Goal: Task Accomplishment & Management: Complete application form

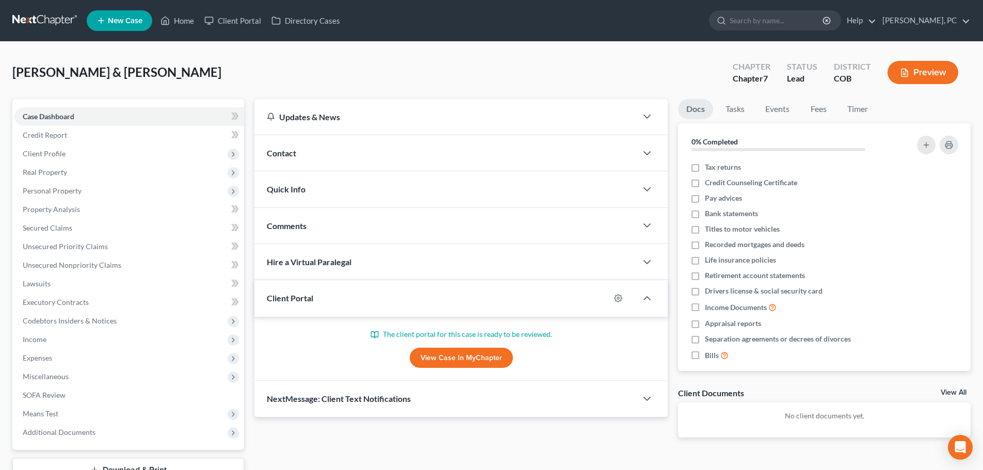
click at [450, 360] on link "View Case in MyChapter" at bounding box center [461, 358] width 103 height 21
click at [184, 22] on link "Home" at bounding box center [177, 20] width 44 height 19
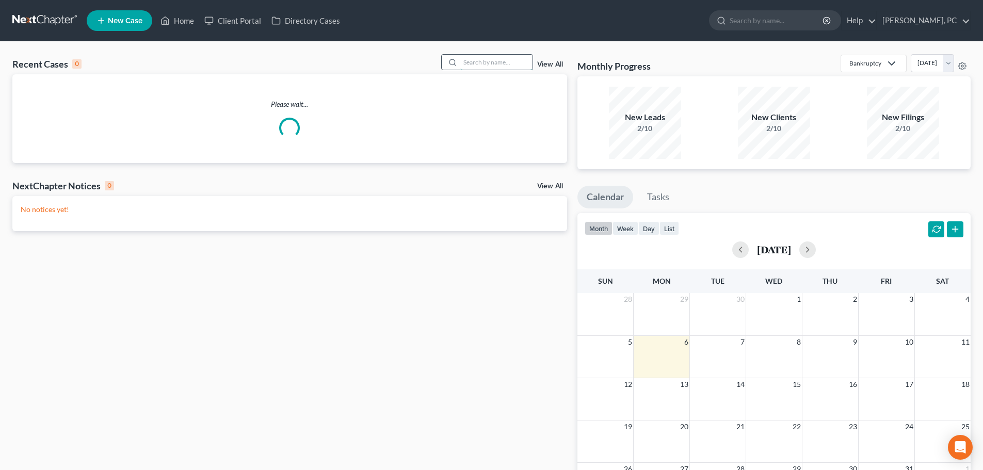
click at [503, 68] on input "search" at bounding box center [497, 62] width 72 height 15
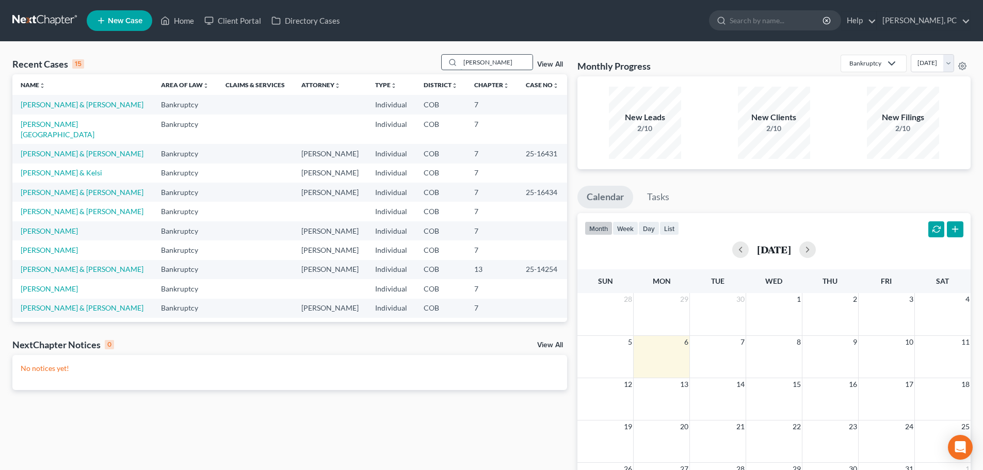
type input "[PERSON_NAME]"
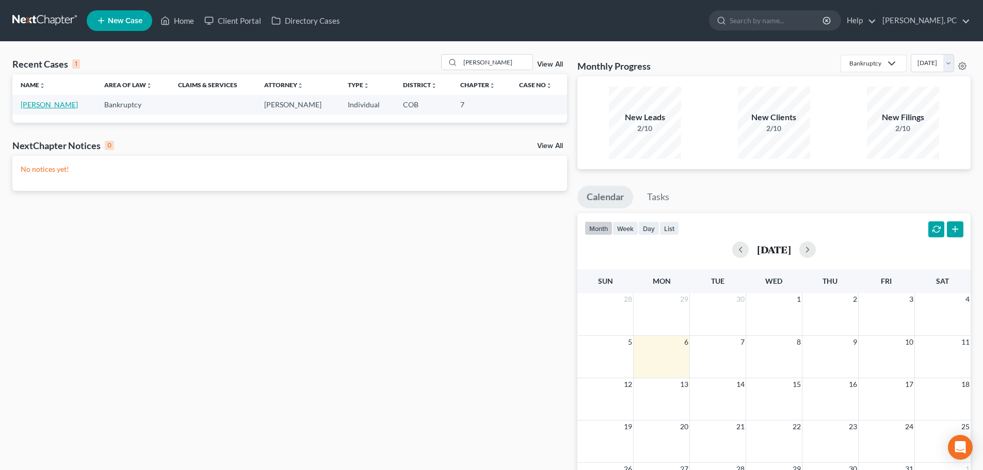
click at [57, 102] on link "[PERSON_NAME]" at bounding box center [49, 104] width 57 height 9
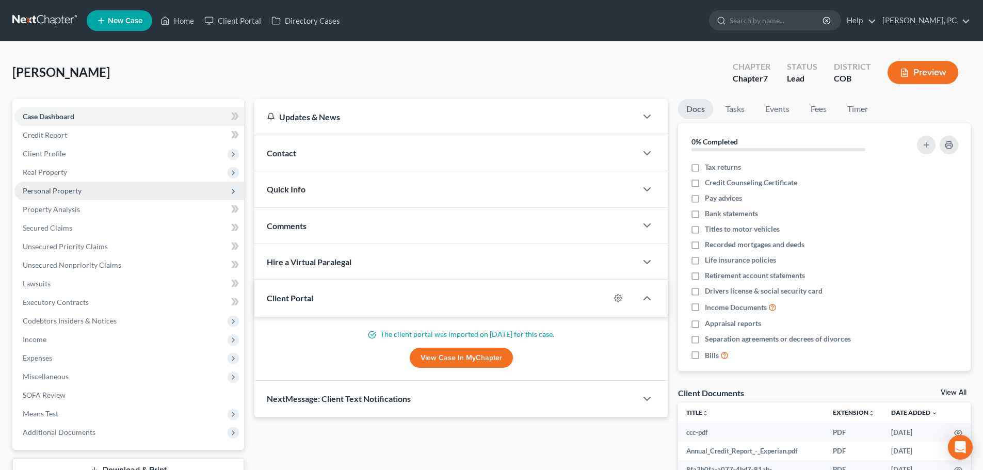
click at [62, 188] on span "Personal Property" at bounding box center [52, 190] width 59 height 9
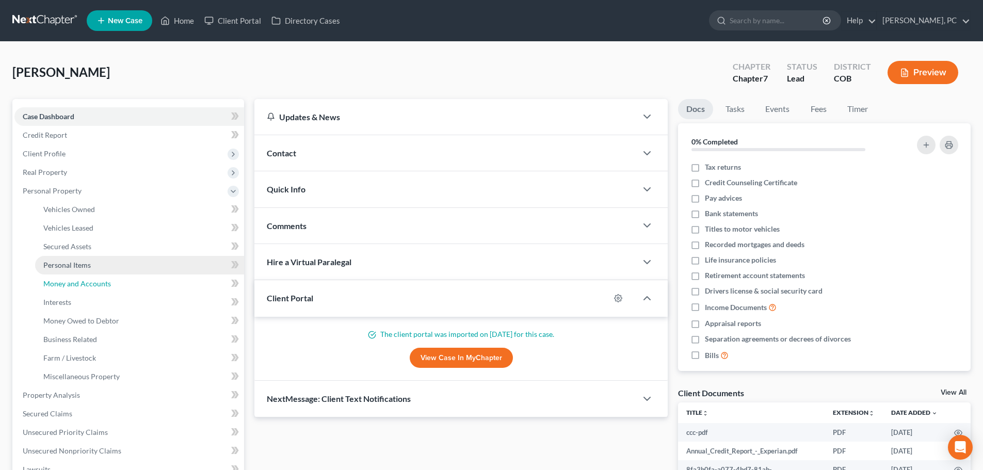
click at [88, 284] on span "Money and Accounts" at bounding box center [77, 283] width 68 height 9
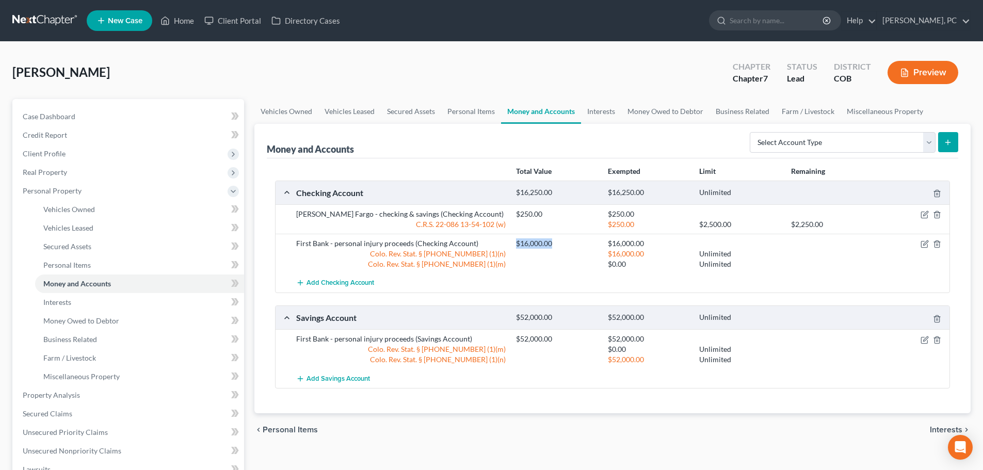
drag, startPoint x: 517, startPoint y: 244, endPoint x: 557, endPoint y: 244, distance: 39.8
click at [557, 244] on div "$16,000.00" at bounding box center [556, 244] width 91 height 10
click at [479, 145] on div "Money and Accounts Select Account Type Brokerage Cash on Hand Certificates of D…" at bounding box center [613, 141] width 692 height 35
click at [71, 213] on span "Vehicles Owned" at bounding box center [69, 209] width 52 height 9
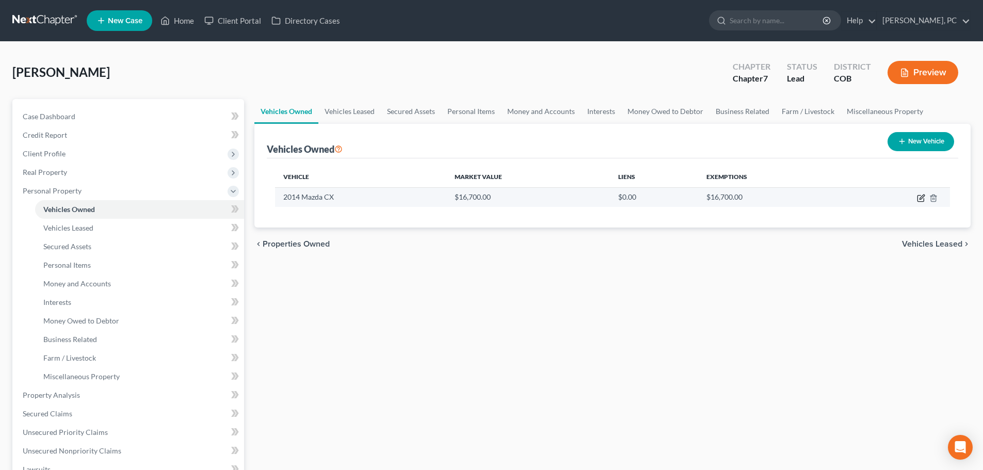
click at [920, 197] on icon "button" at bounding box center [921, 198] width 8 height 8
select select "0"
select select "12"
select select "2"
select select "0"
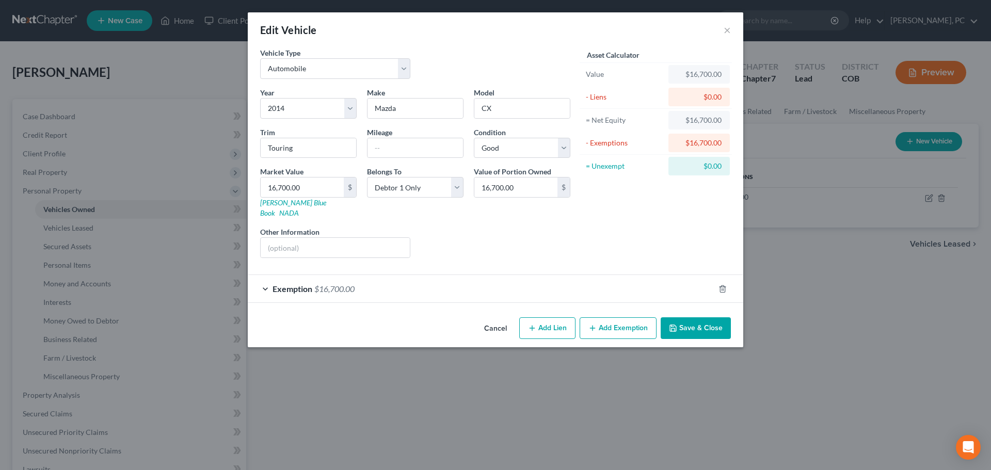
click at [696, 320] on button "Save & Close" at bounding box center [696, 329] width 70 height 22
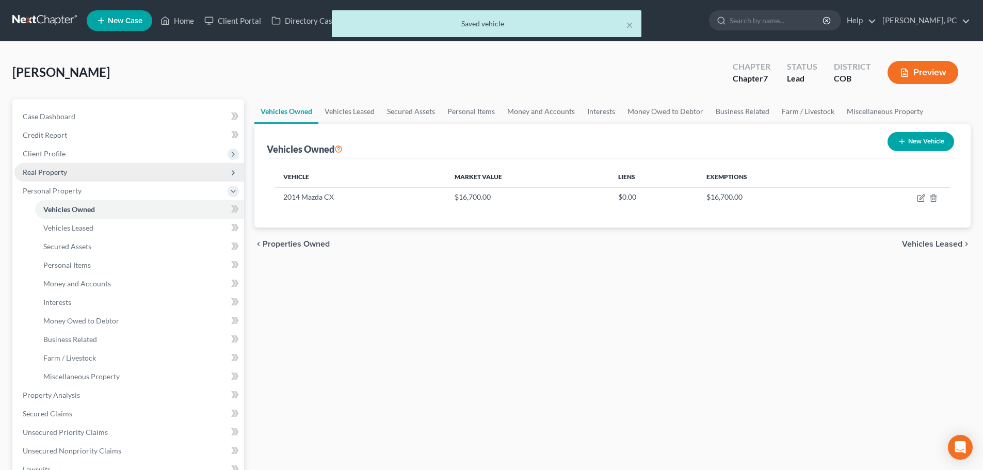
click at [55, 168] on span "Real Property" at bounding box center [45, 172] width 44 height 9
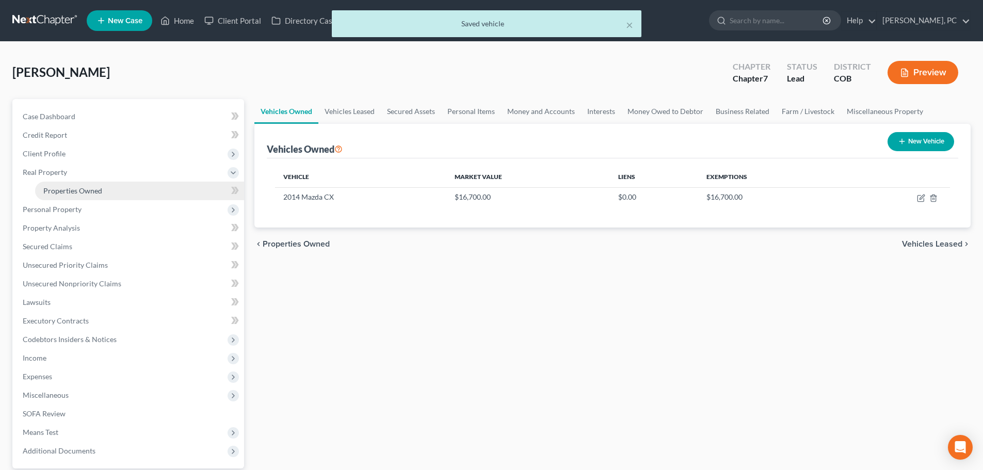
click at [78, 182] on link "Properties Owned" at bounding box center [139, 191] width 209 height 19
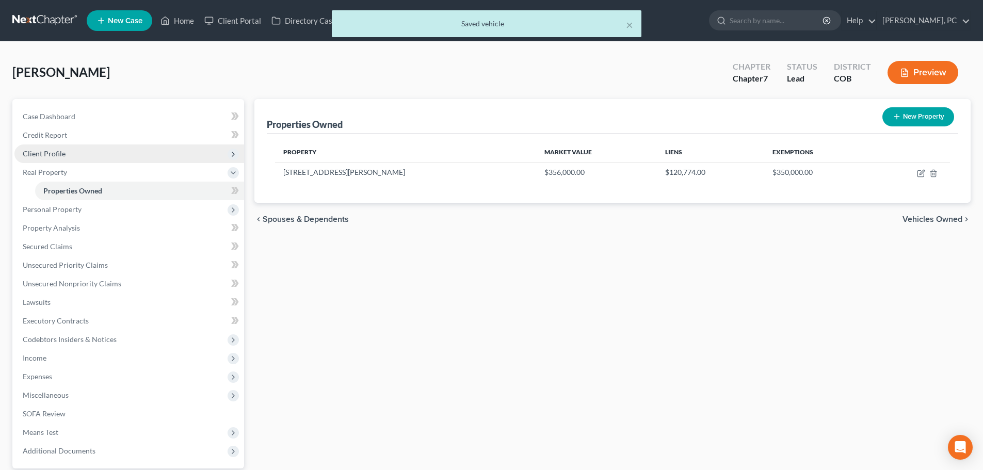
click at [47, 157] on span "Client Profile" at bounding box center [44, 153] width 43 height 9
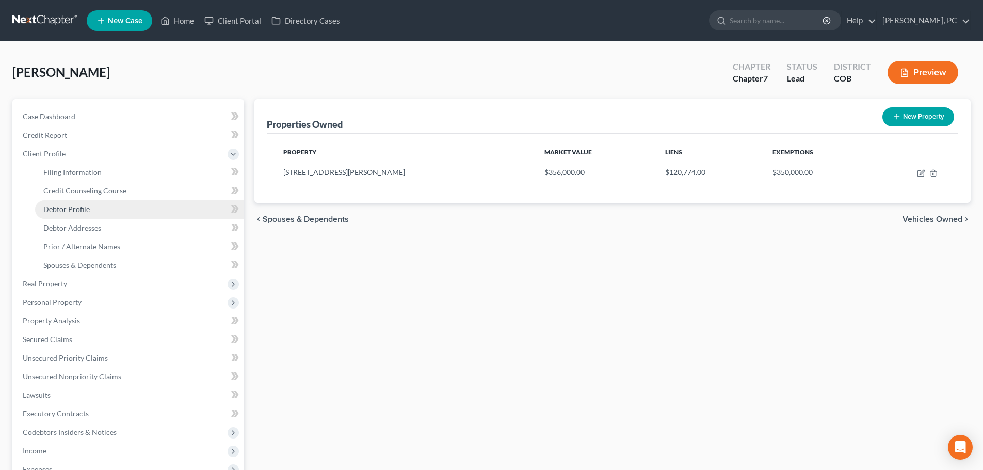
click at [67, 208] on span "Debtor Profile" at bounding box center [66, 209] width 46 height 9
select select "2"
select select "0"
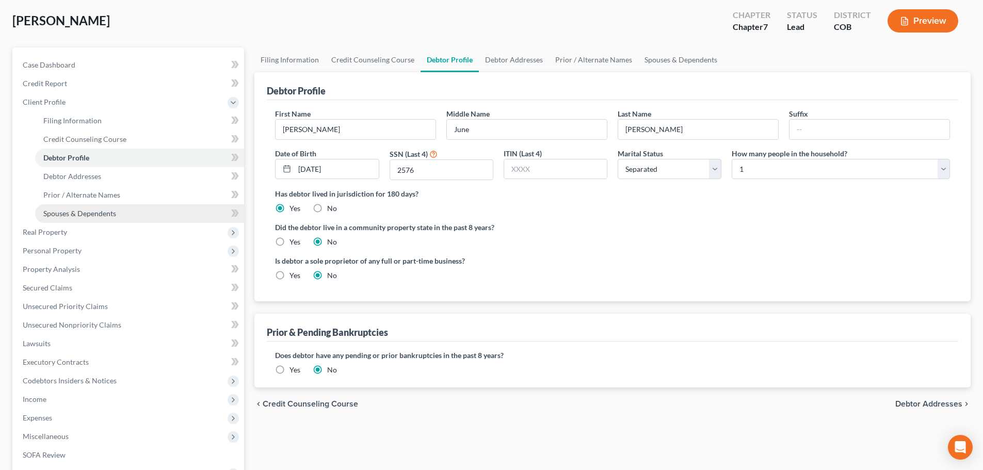
click at [68, 213] on span "Spouses & Dependents" at bounding box center [79, 213] width 73 height 9
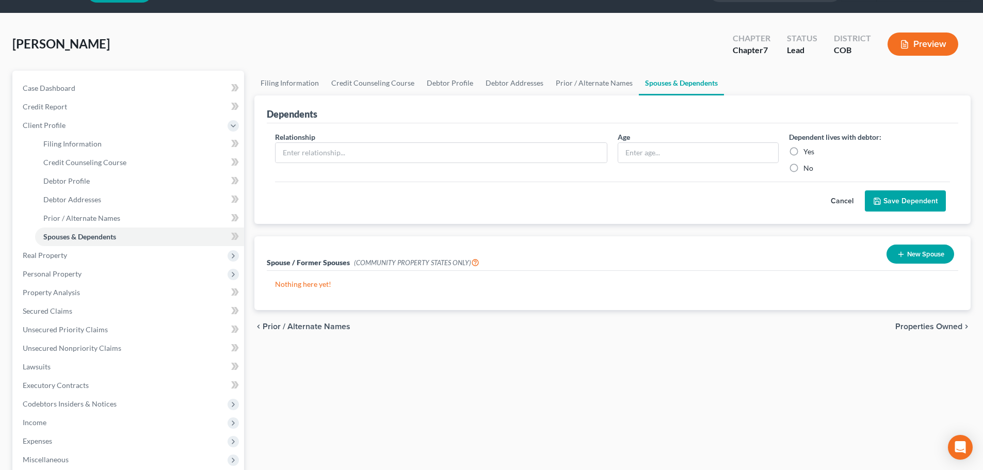
scroll to position [52, 0]
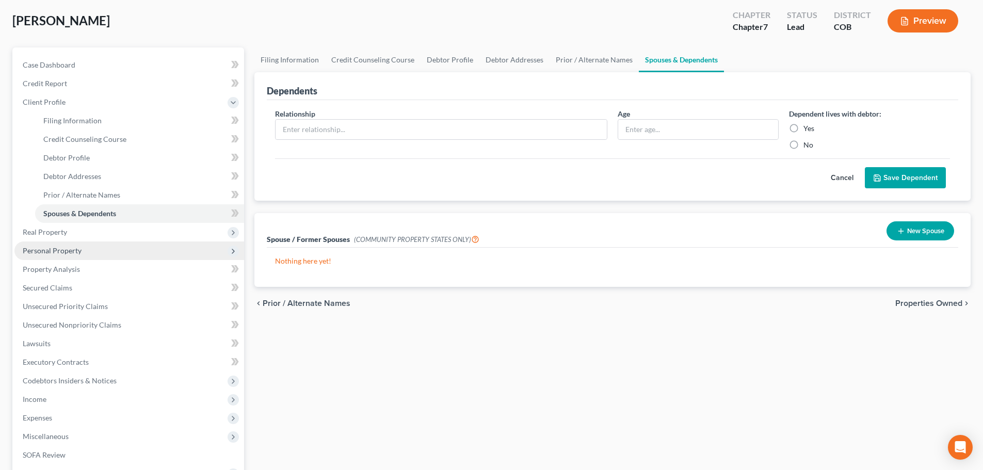
click at [50, 255] on span "Personal Property" at bounding box center [129, 251] width 230 height 19
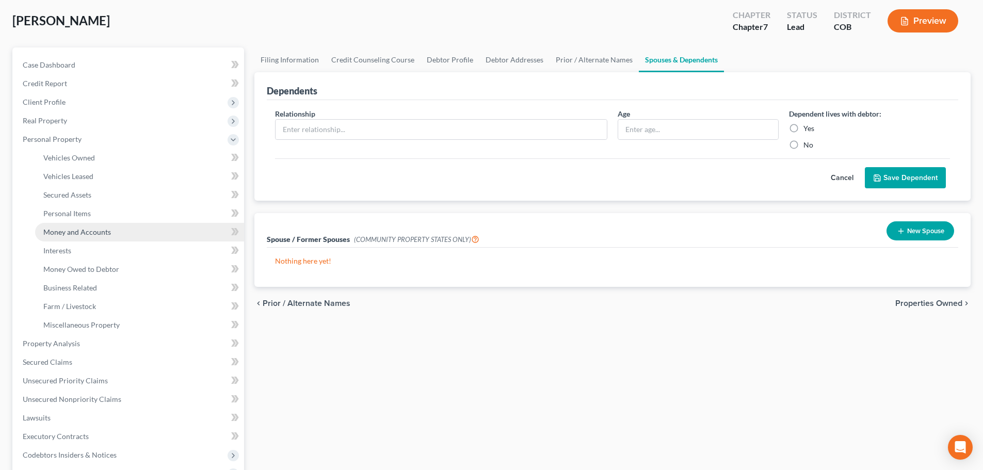
click at [73, 223] on link "Money and Accounts" at bounding box center [139, 232] width 209 height 19
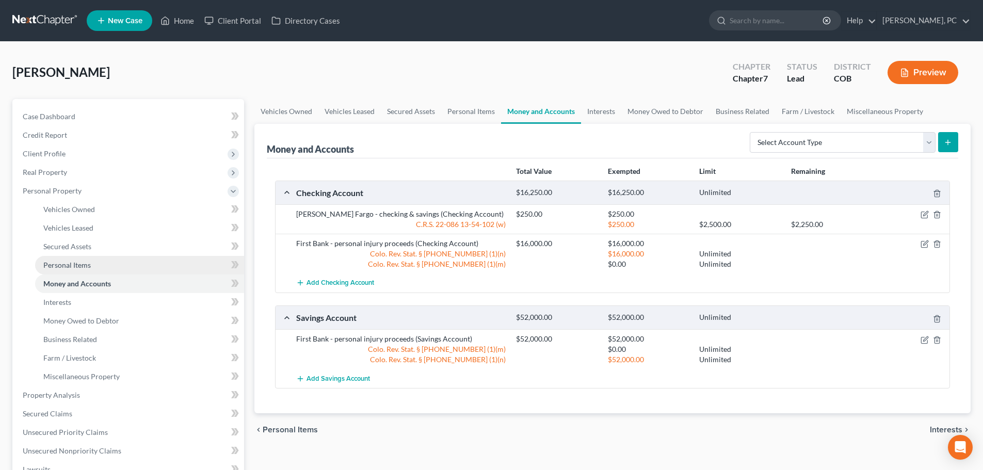
drag, startPoint x: 78, startPoint y: 265, endPoint x: 101, endPoint y: 259, distance: 24.0
click at [78, 265] on span "Personal Items" at bounding box center [66, 265] width 47 height 9
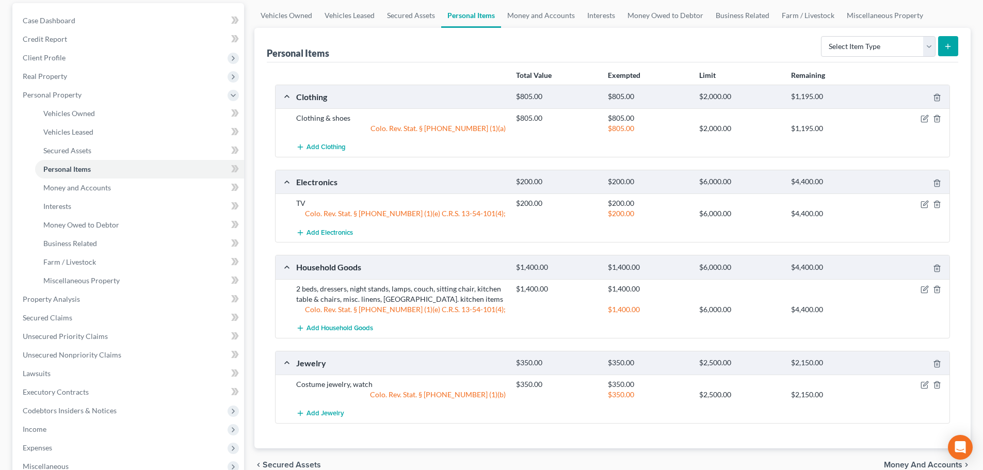
scroll to position [155, 0]
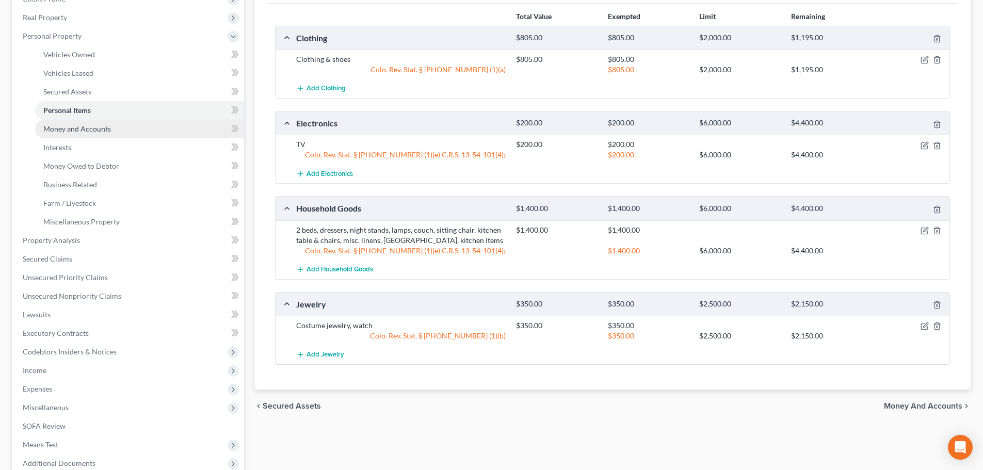
click at [69, 127] on span "Money and Accounts" at bounding box center [77, 128] width 68 height 9
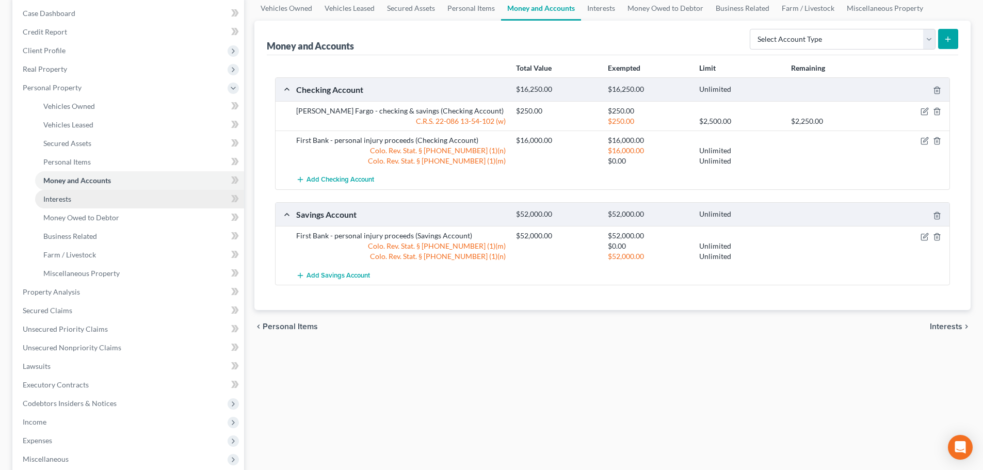
click at [65, 197] on span "Interests" at bounding box center [57, 199] width 28 height 9
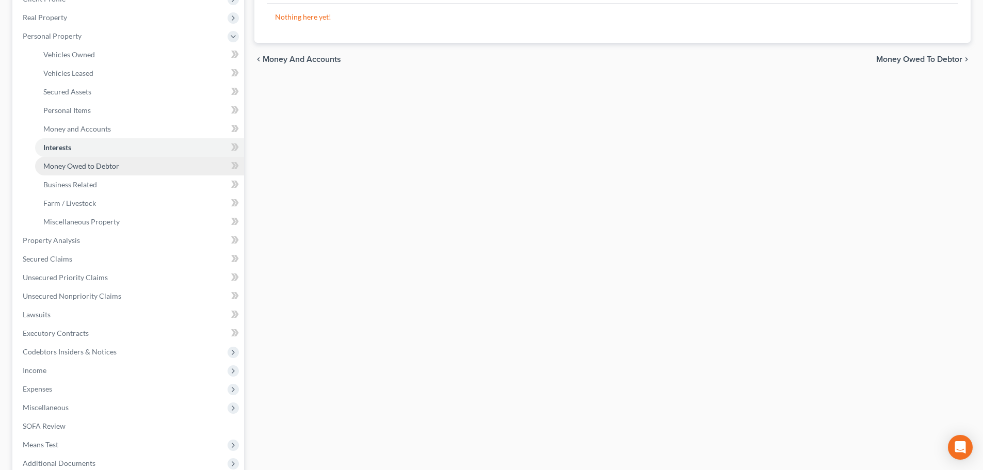
click at [97, 163] on span "Money Owed to Debtor" at bounding box center [81, 166] width 76 height 9
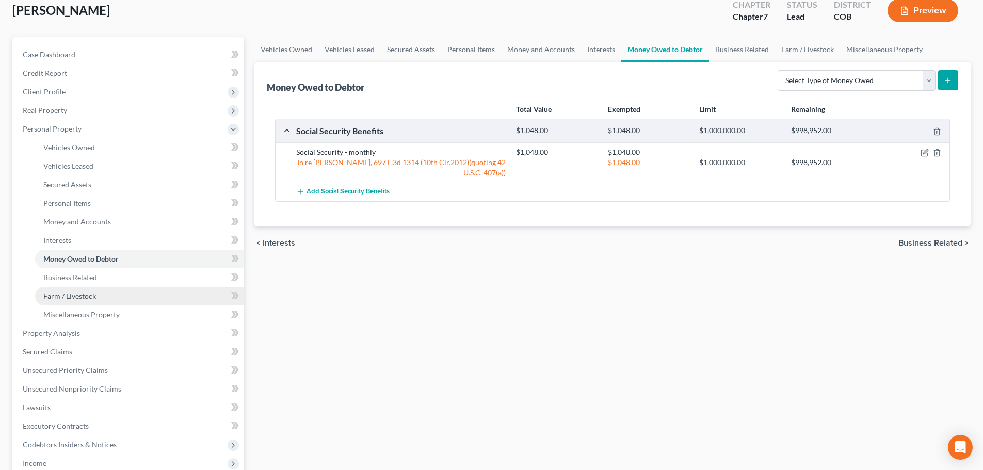
scroll to position [103, 0]
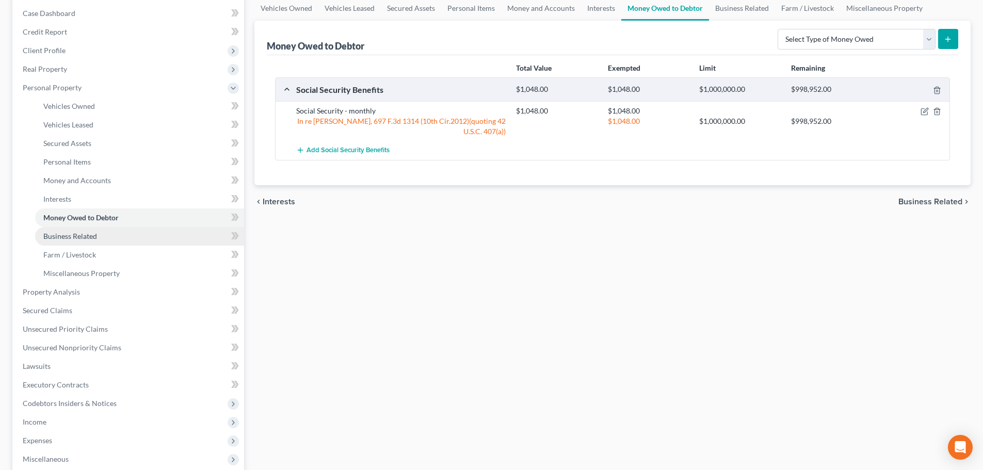
click at [83, 236] on span "Business Related" at bounding box center [70, 236] width 54 height 9
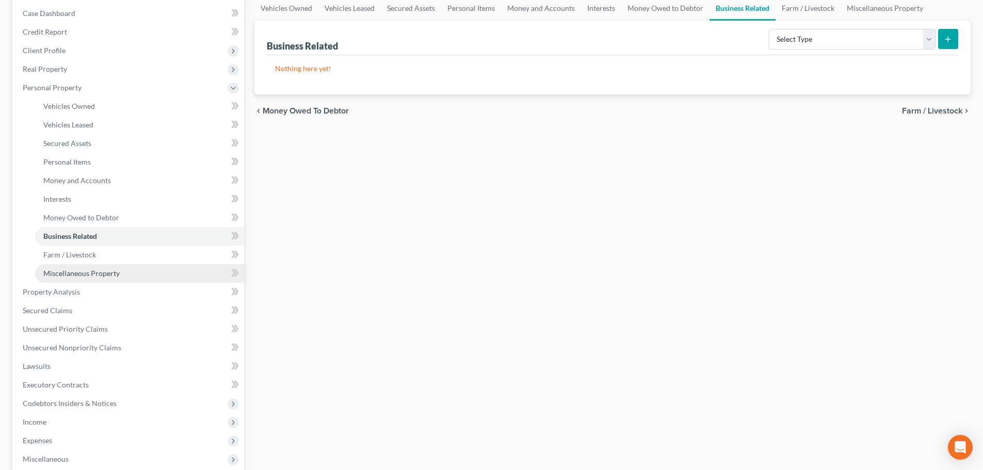
click at [106, 271] on span "Miscellaneous Property" at bounding box center [81, 273] width 76 height 9
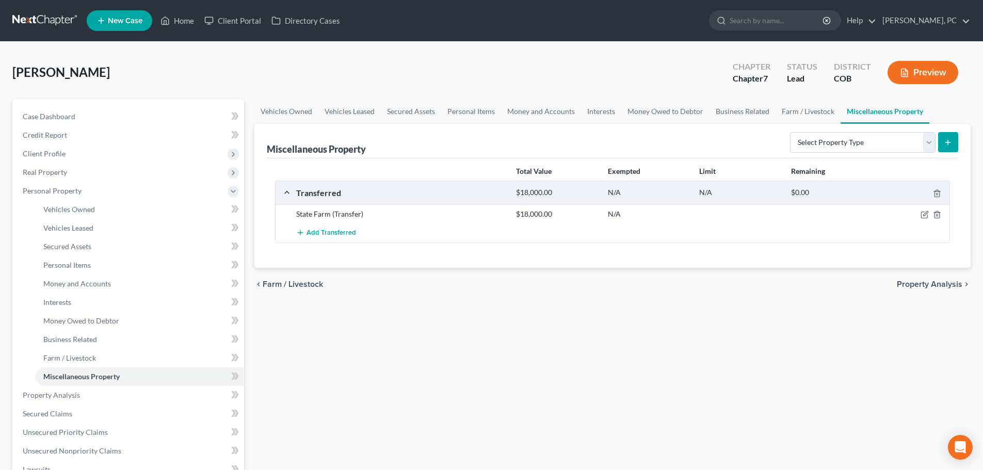
click at [247, 214] on div "Case Dashboard Payments Invoices Payments Payments Credit Report Client Profile" at bounding box center [128, 397] width 242 height 596
click at [924, 211] on icon "button" at bounding box center [925, 215] width 8 height 8
select select "Ordinary ([DATE])"
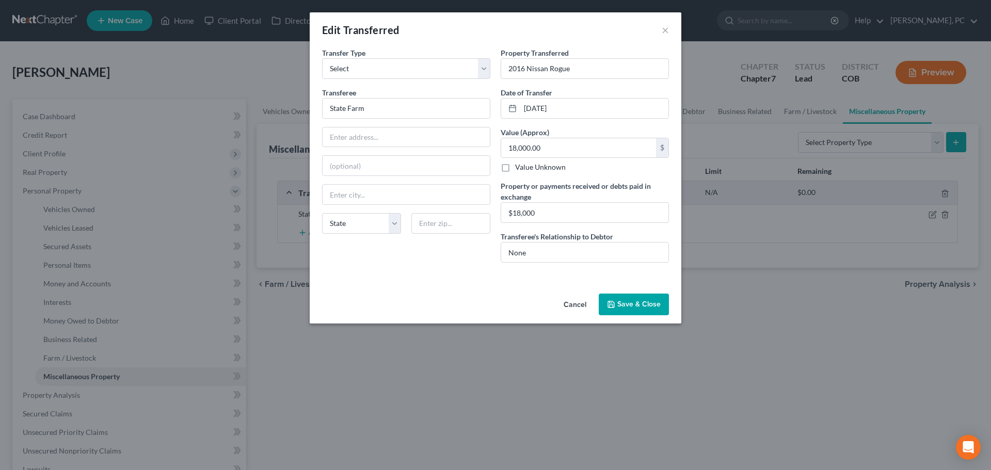
click at [581, 301] on button "Cancel" at bounding box center [574, 305] width 39 height 21
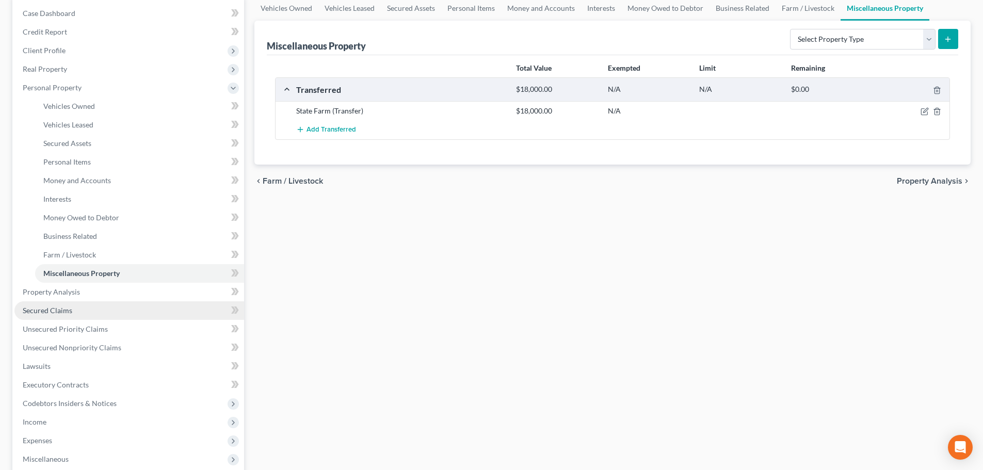
click at [59, 309] on span "Secured Claims" at bounding box center [48, 310] width 50 height 9
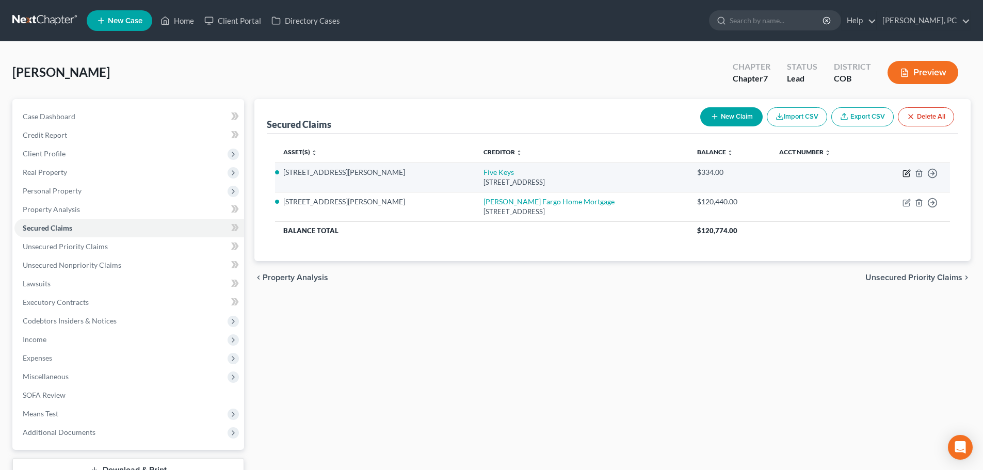
click at [903, 173] on icon "button" at bounding box center [906, 174] width 6 height 6
select select "5"
select select "4"
select select "0"
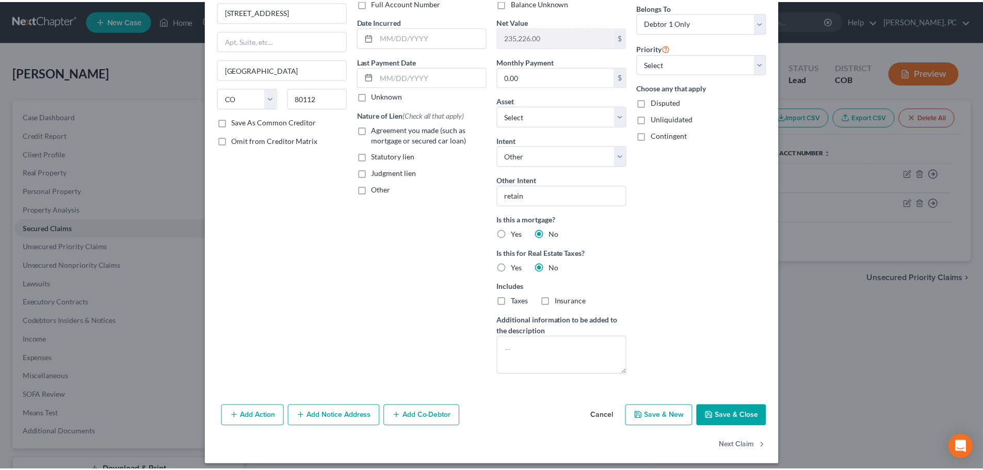
scroll to position [93, 0]
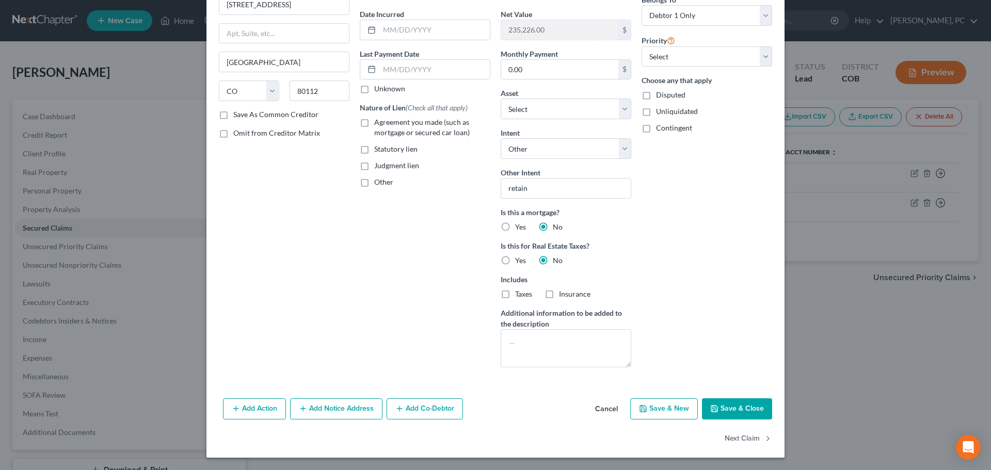
click at [743, 412] on button "Save & Close" at bounding box center [737, 410] width 70 height 22
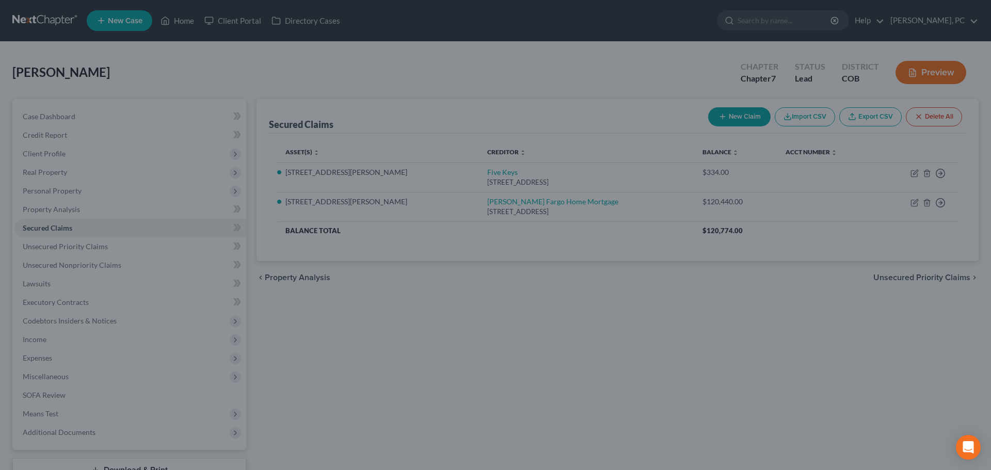
select select "12"
type input "0"
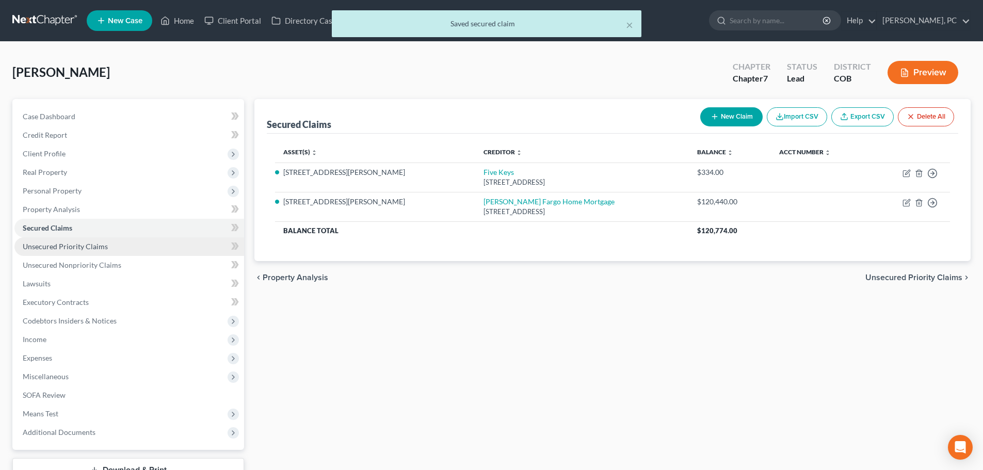
click at [81, 243] on span "Unsecured Priority Claims" at bounding box center [65, 246] width 85 height 9
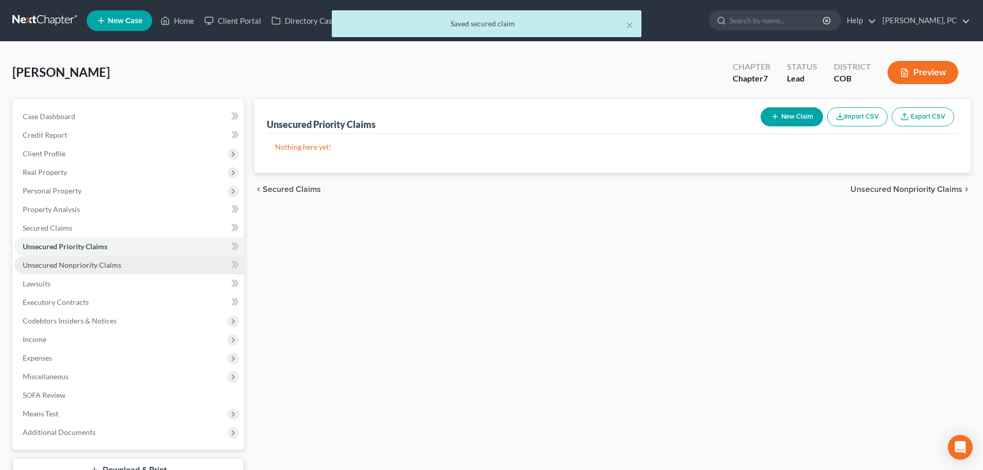
click at [67, 267] on span "Unsecured Nonpriority Claims" at bounding box center [72, 265] width 99 height 9
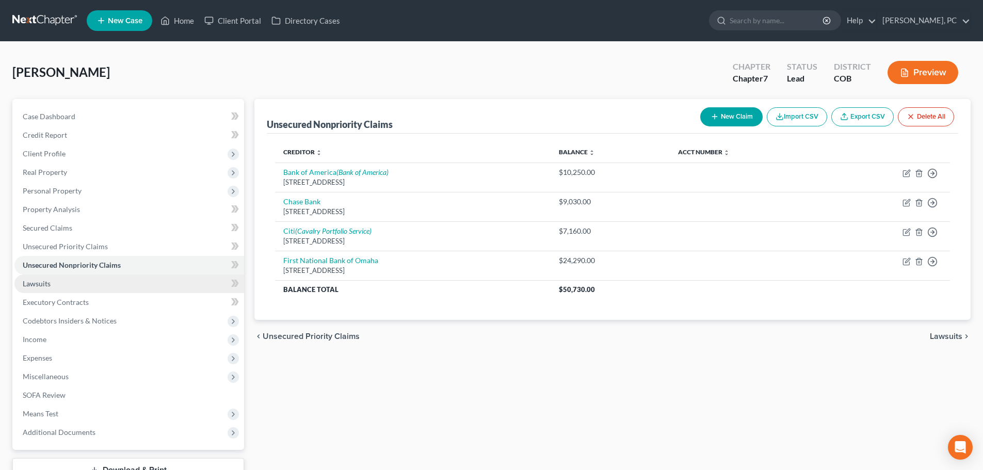
click at [31, 282] on span "Lawsuits" at bounding box center [37, 283] width 28 height 9
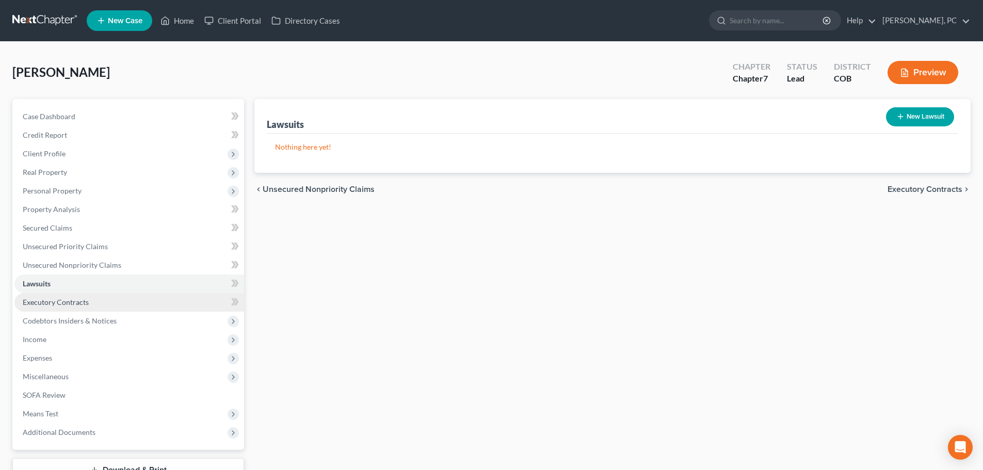
click at [64, 303] on span "Executory Contracts" at bounding box center [56, 302] width 66 height 9
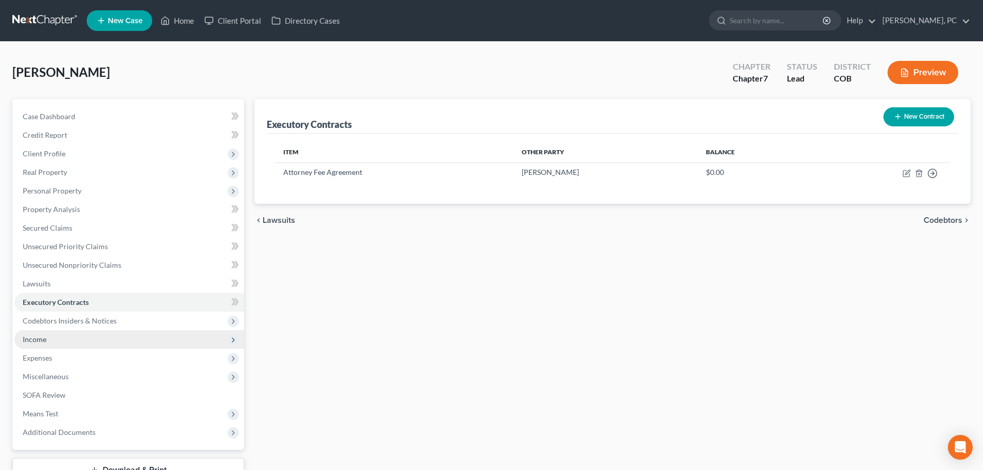
click at [35, 341] on span "Income" at bounding box center [35, 339] width 24 height 9
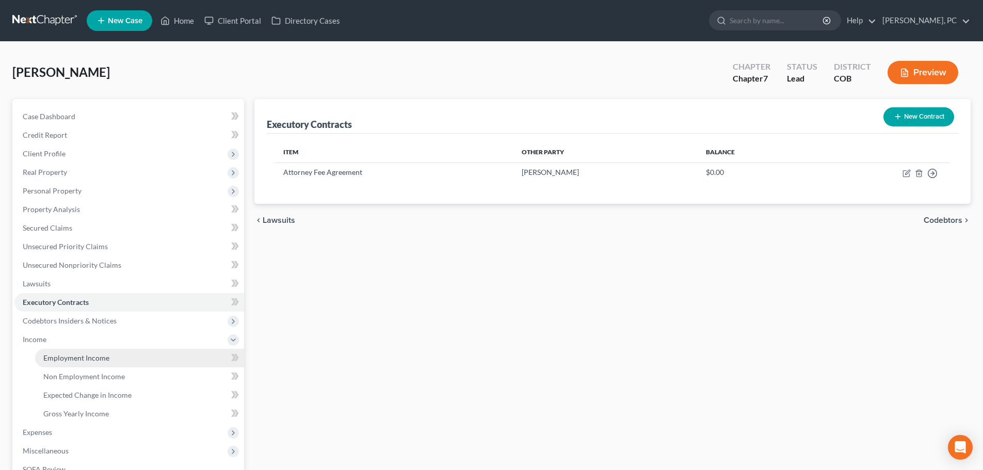
click at [76, 357] on span "Employment Income" at bounding box center [76, 358] width 66 height 9
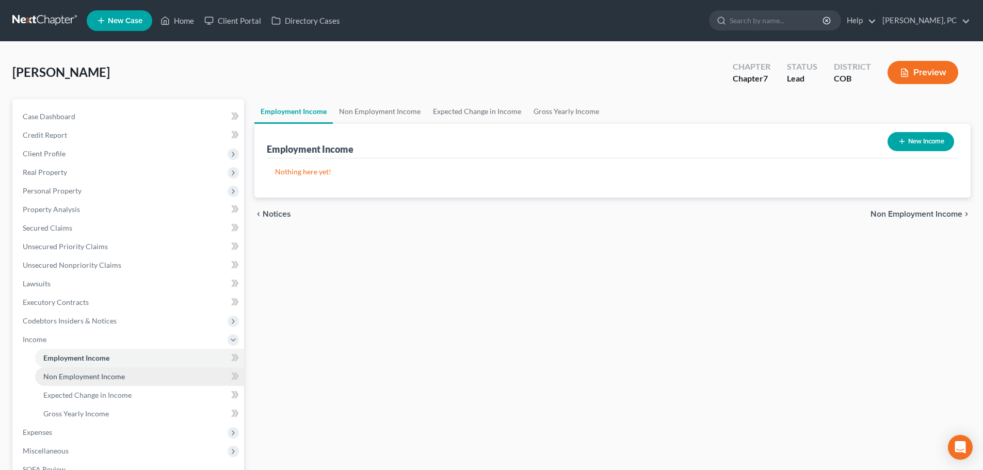
click at [113, 374] on span "Non Employment Income" at bounding box center [84, 376] width 82 height 9
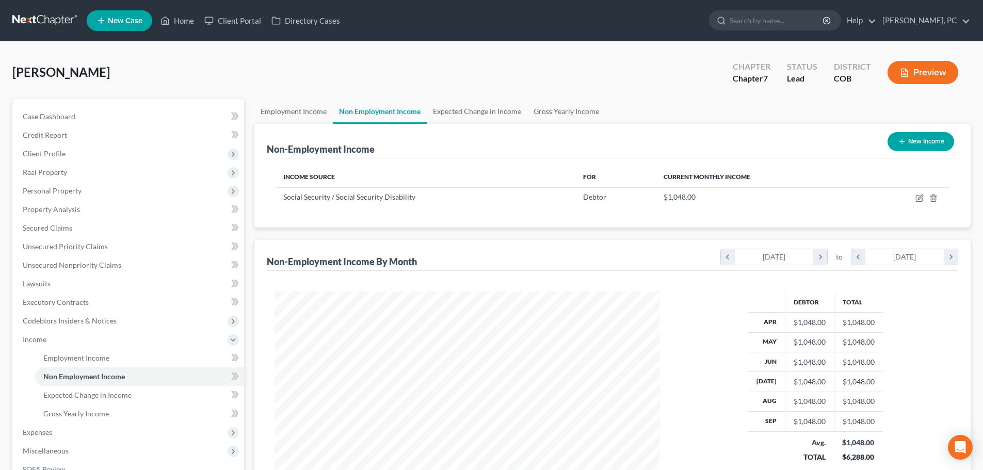
scroll to position [193, 406]
click at [86, 414] on span "Gross Yearly Income" at bounding box center [76, 413] width 66 height 9
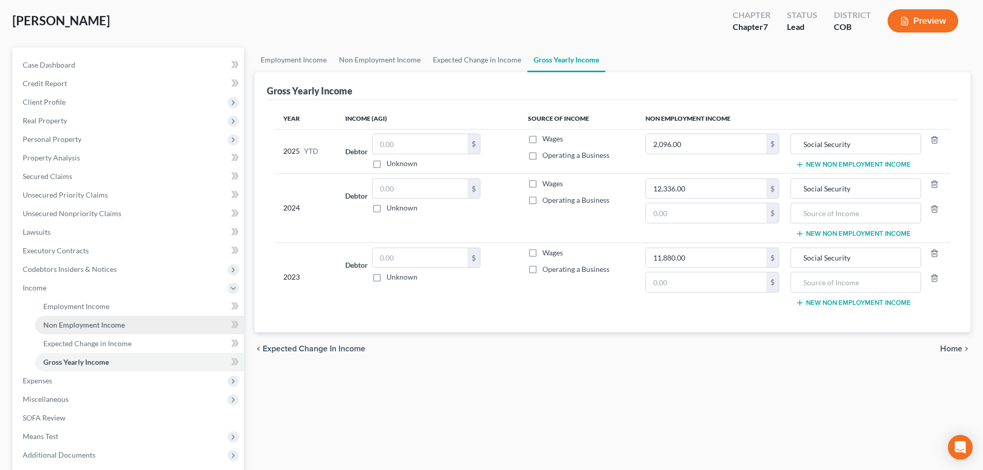
click at [102, 325] on span "Non Employment Income" at bounding box center [84, 325] width 82 height 9
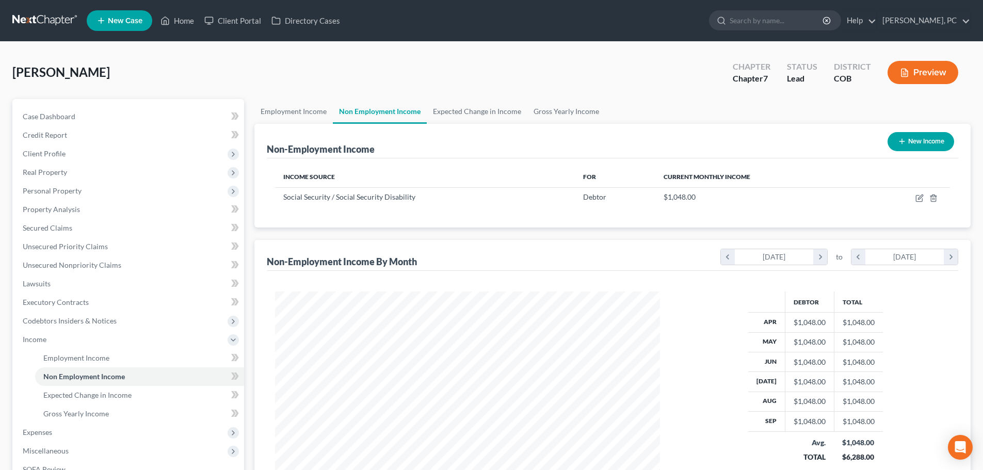
scroll to position [193, 406]
click at [93, 412] on span "Gross Yearly Income" at bounding box center [76, 413] width 66 height 9
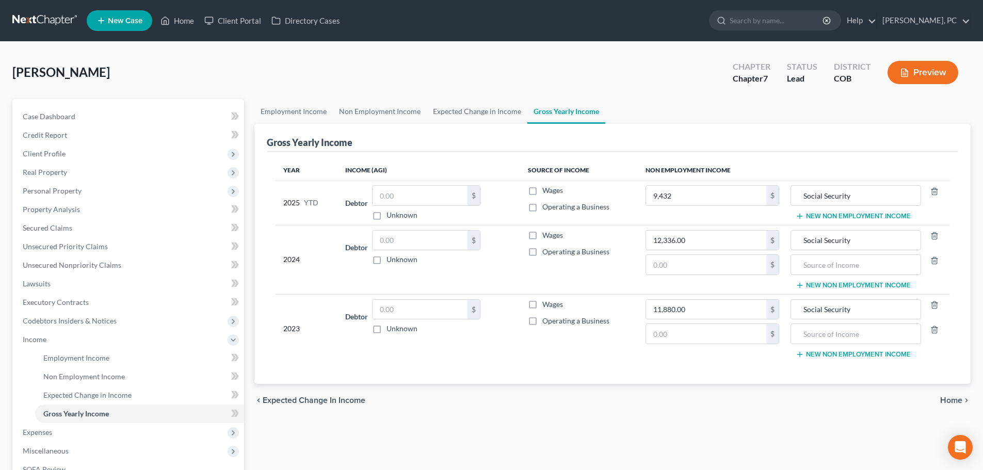
click at [487, 372] on div "Year Income (AGI) Source of Income Non Employment Income 2025 YTD Debtor $ Unkn…" at bounding box center [613, 268] width 692 height 232
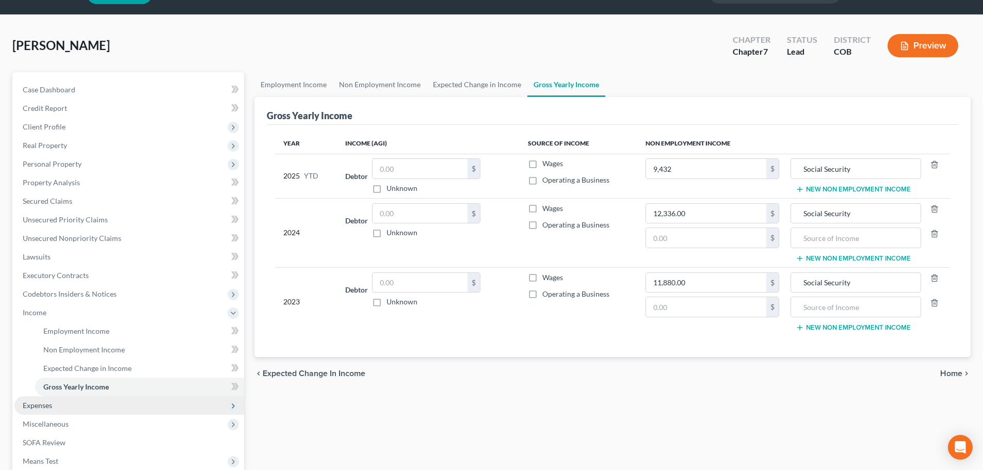
scroll to position [52, 0]
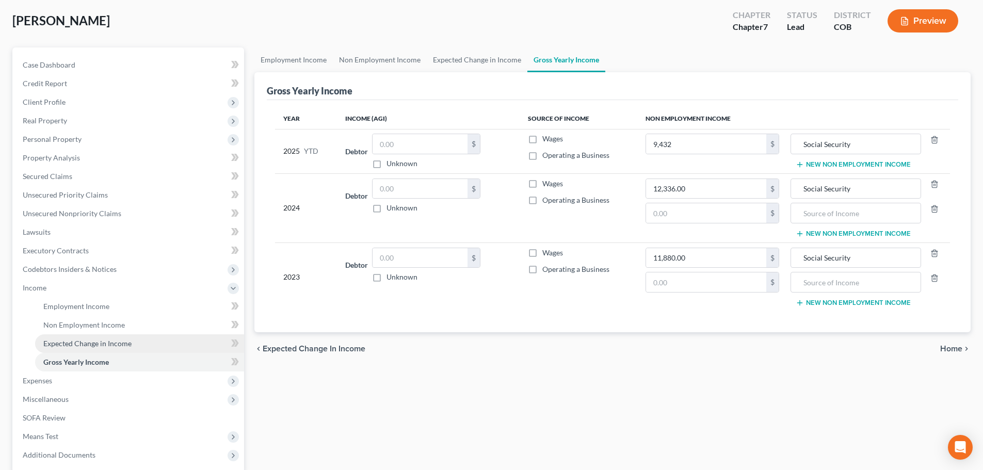
click at [45, 377] on span "Expenses" at bounding box center [37, 380] width 29 height 9
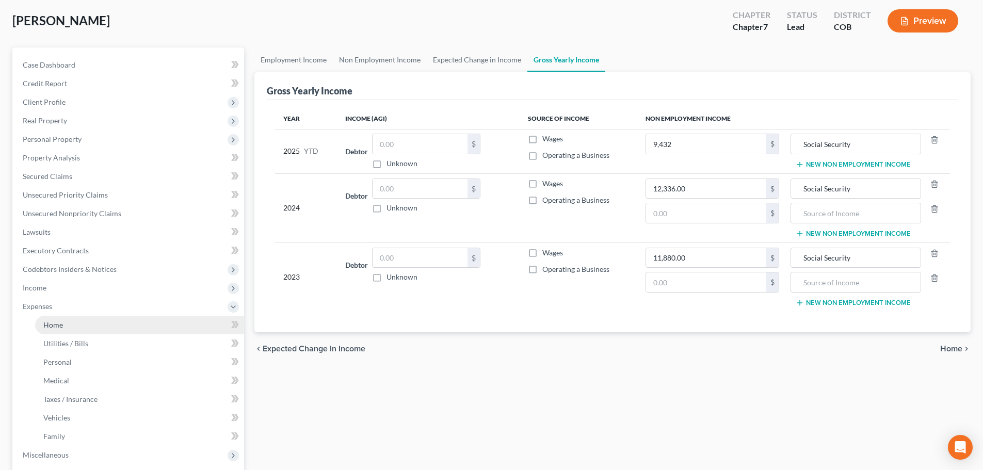
click at [56, 323] on span "Home" at bounding box center [53, 325] width 20 height 9
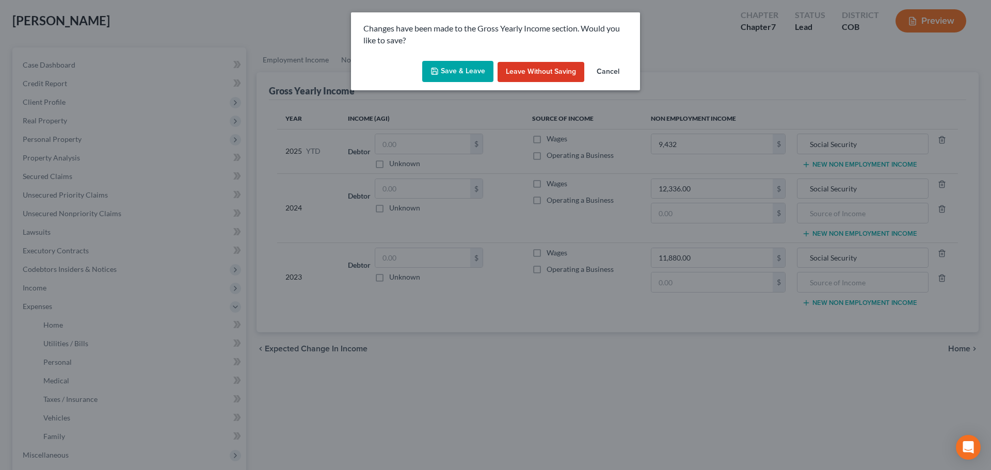
click at [472, 71] on button "Save & Leave" at bounding box center [457, 72] width 71 height 22
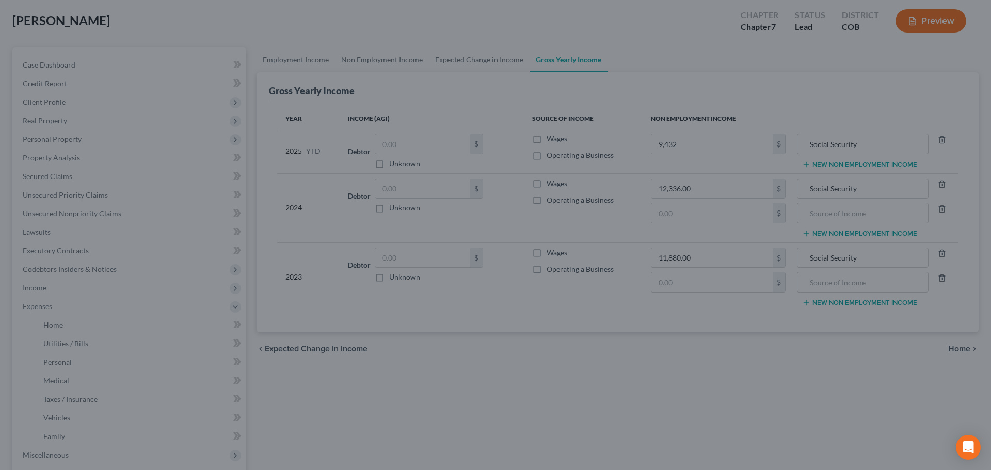
type input "9,432.00"
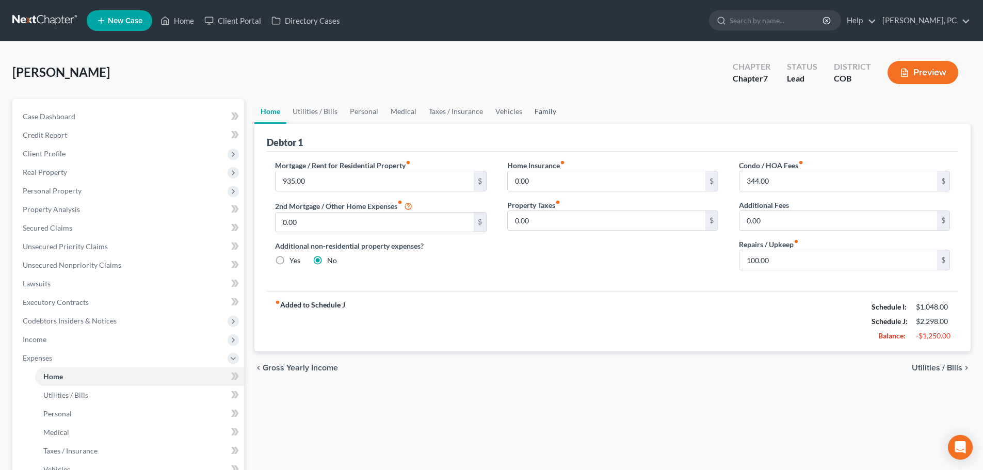
click at [539, 113] on link "Family" at bounding box center [546, 111] width 34 height 25
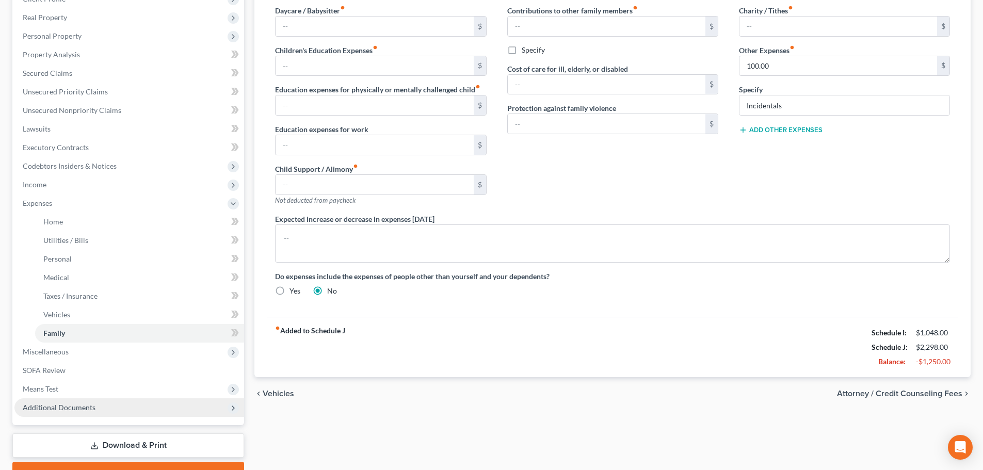
scroll to position [207, 0]
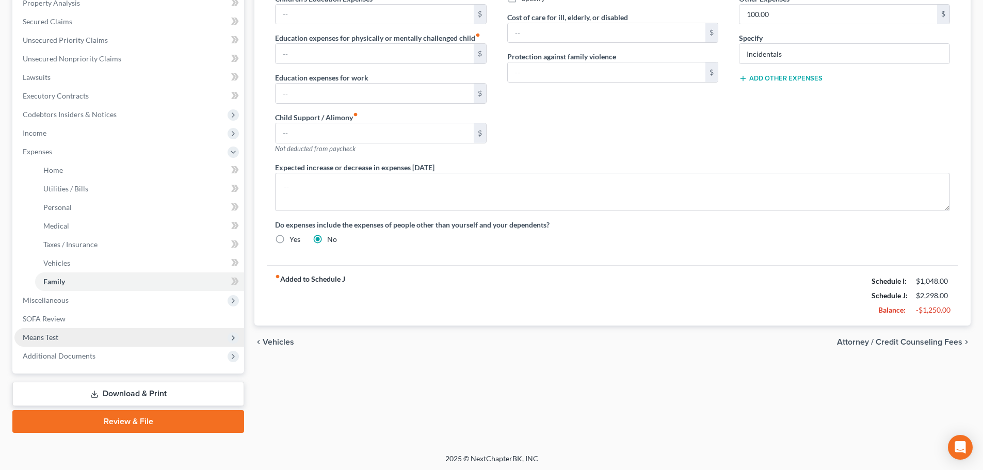
click at [54, 337] on span "Means Test" at bounding box center [41, 337] width 36 height 9
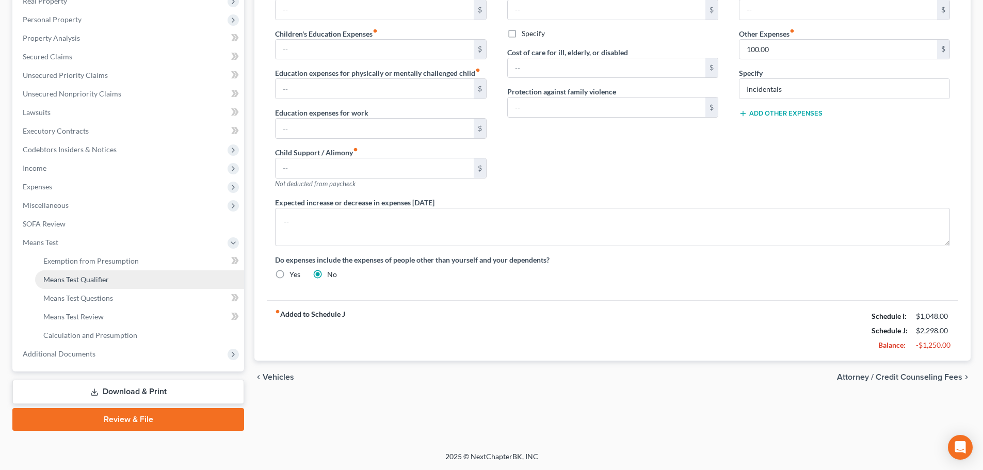
click at [101, 281] on span "Means Test Qualifier" at bounding box center [76, 279] width 66 height 9
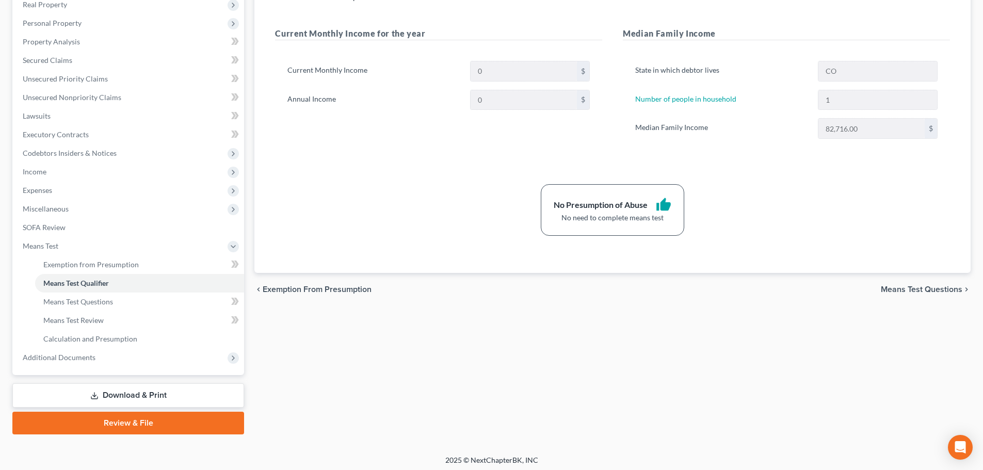
scroll to position [171, 0]
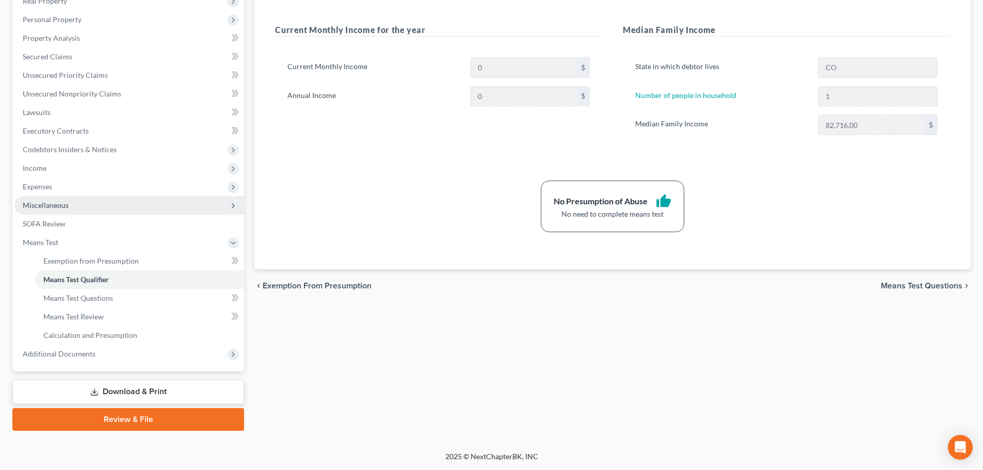
click at [43, 207] on span "Miscellaneous" at bounding box center [46, 205] width 46 height 9
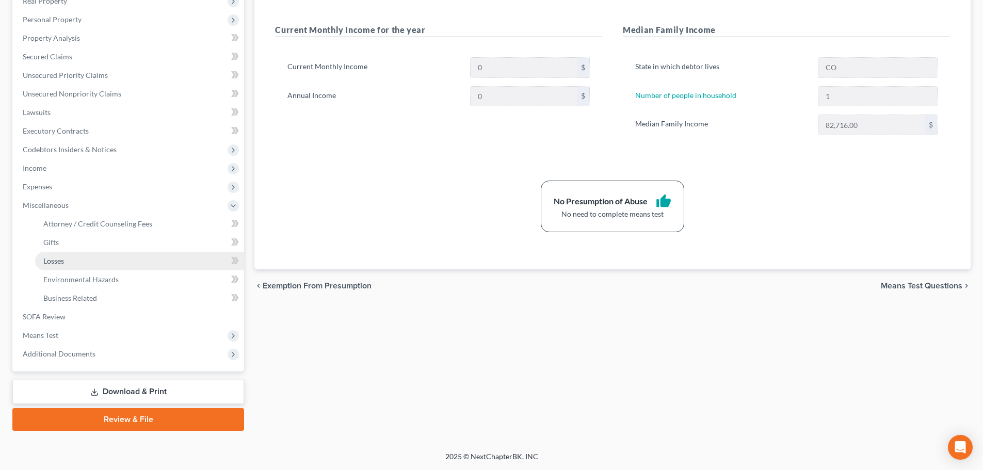
click at [53, 259] on span "Losses" at bounding box center [53, 261] width 21 height 9
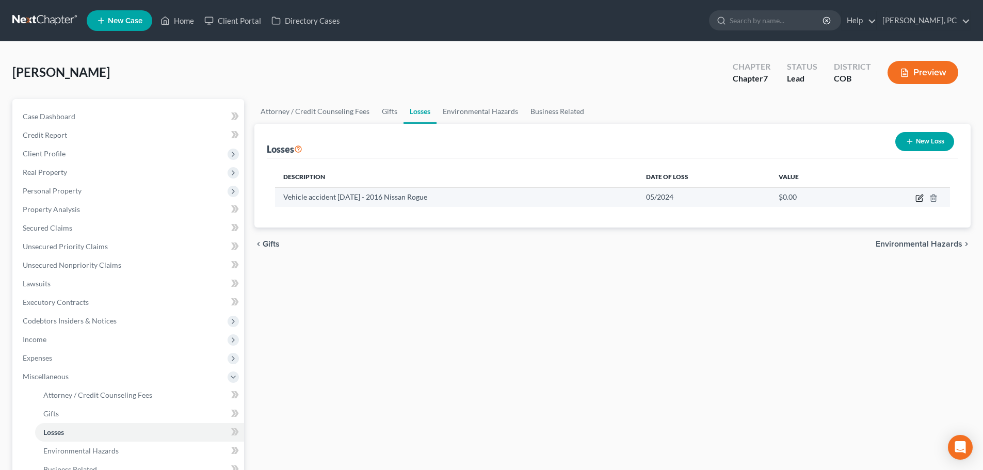
click at [920, 200] on icon "button" at bounding box center [920, 198] width 8 height 8
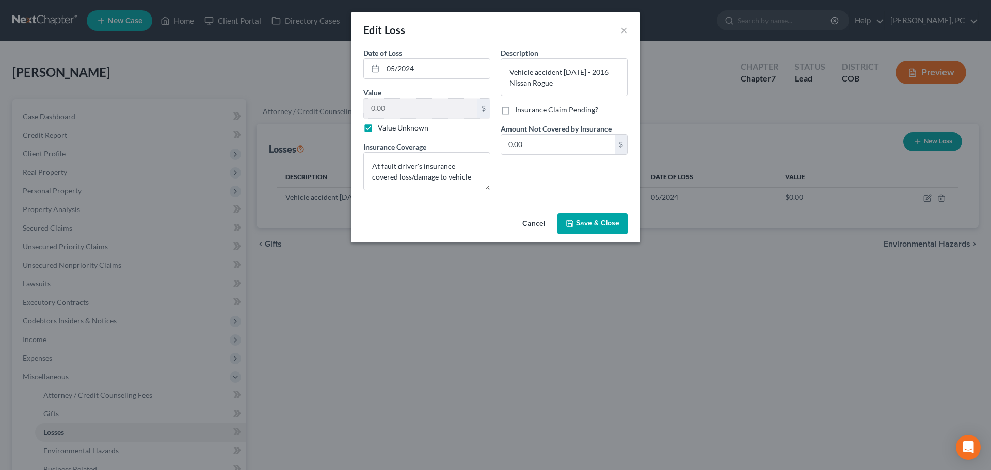
click at [584, 225] on span "Save & Close" at bounding box center [597, 223] width 43 height 9
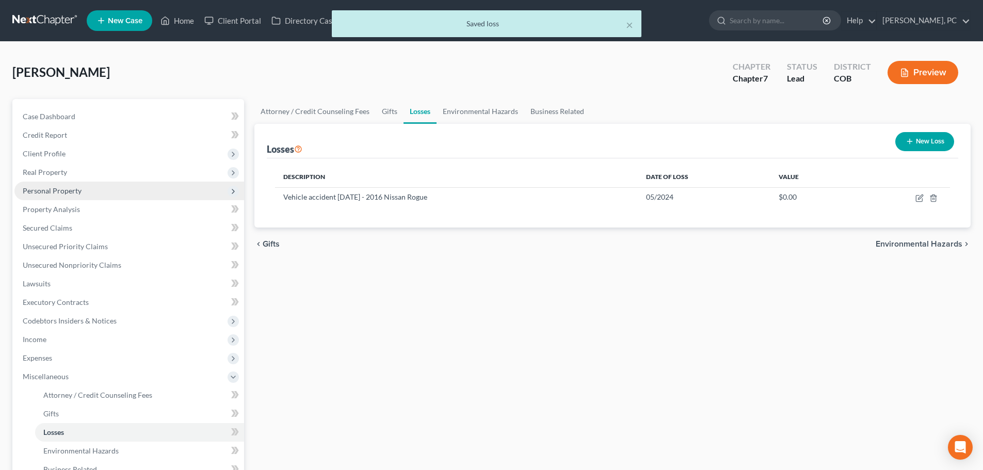
click at [61, 187] on span "Personal Property" at bounding box center [52, 190] width 59 height 9
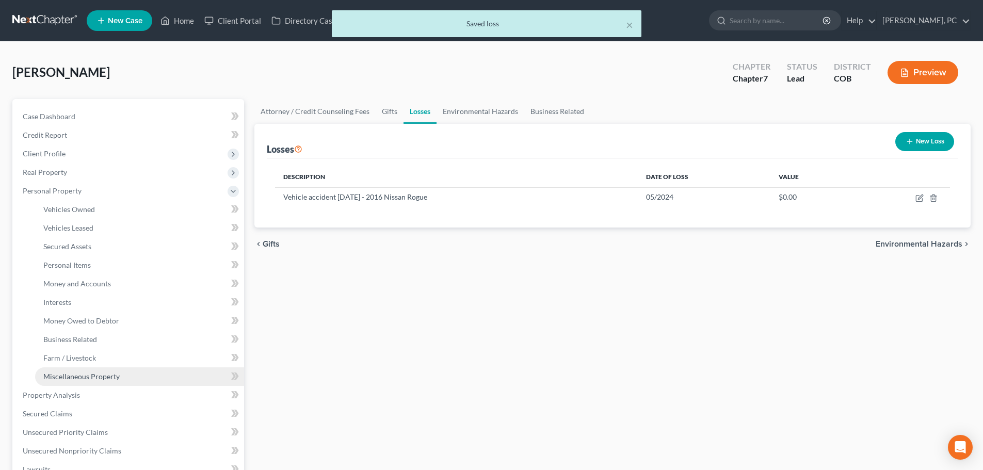
click at [83, 377] on span "Miscellaneous Property" at bounding box center [81, 376] width 76 height 9
